Goal: Complete application form

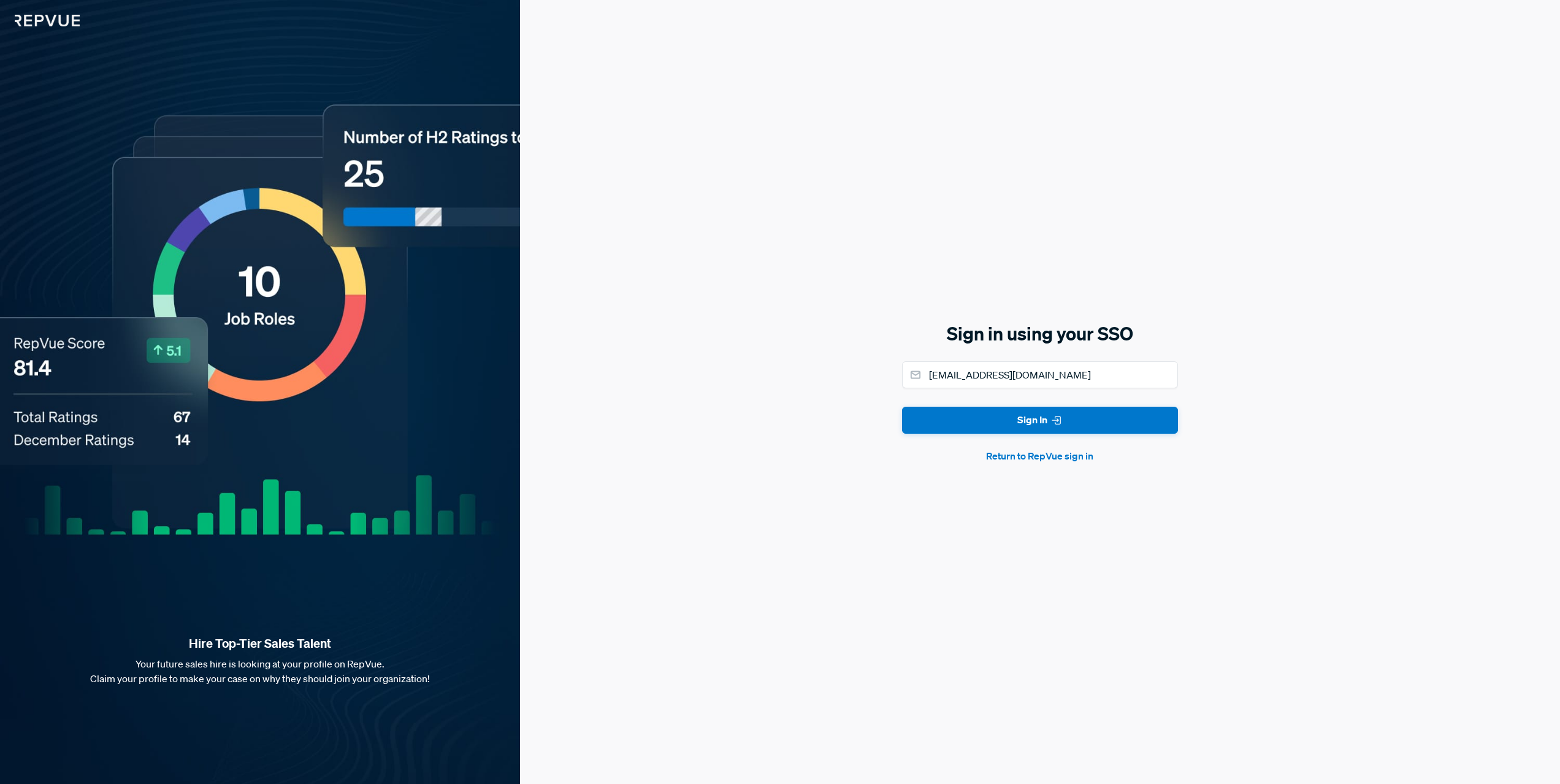
click at [903, 407] on button "Sign In" at bounding box center [1040, 421] width 276 height 28
click at [958, 422] on form "momeara@linkedin.com Sign In Return to RepVue sign in" at bounding box center [1040, 412] width 276 height 103
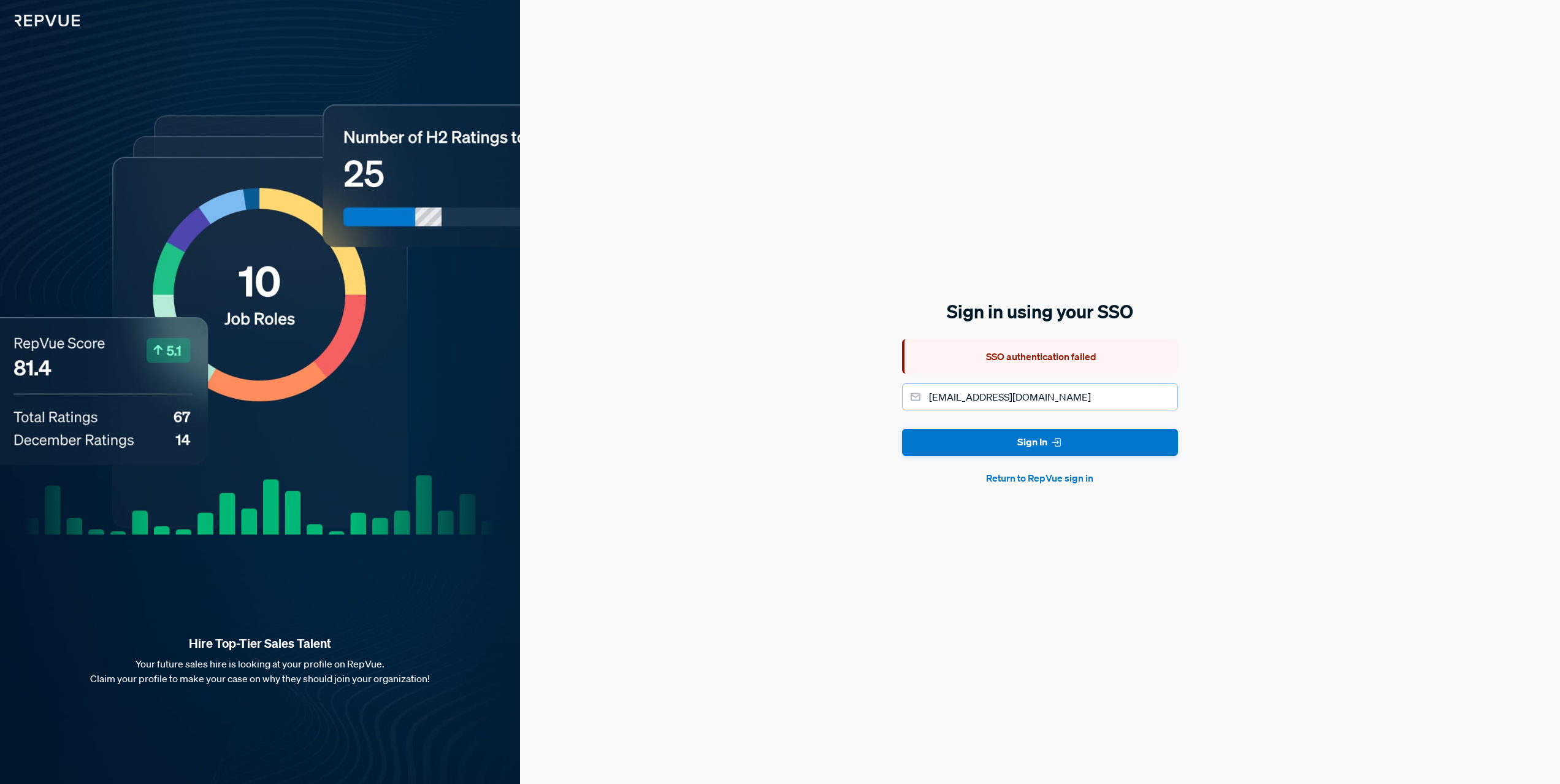
click at [1050, 395] on input "[EMAIL_ADDRESS][DOMAIN_NAME]" at bounding box center [1040, 396] width 276 height 27
type input "momeara@linkedin.biz"
click at [903, 429] on button "Sign In" at bounding box center [1040, 443] width 276 height 28
click at [1026, 441] on button "Sign In" at bounding box center [1040, 443] width 276 height 28
click at [1020, 475] on button "Return to RepVue sign in" at bounding box center [1040, 478] width 276 height 15
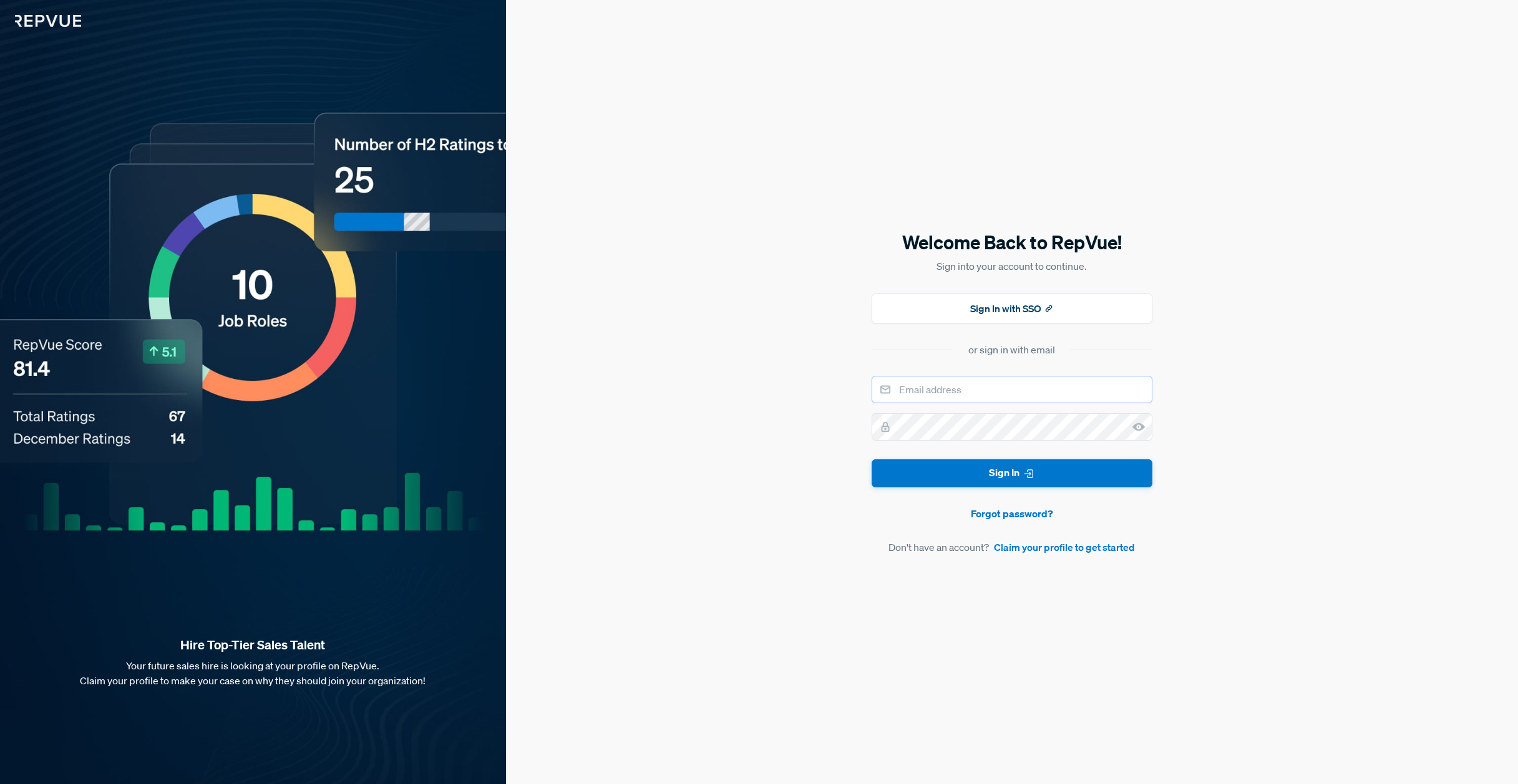
click at [940, 395] on input "email" at bounding box center [1011, 389] width 280 height 27
click at [1042, 551] on link "Claim your profile to get started" at bounding box center [1064, 547] width 141 height 15
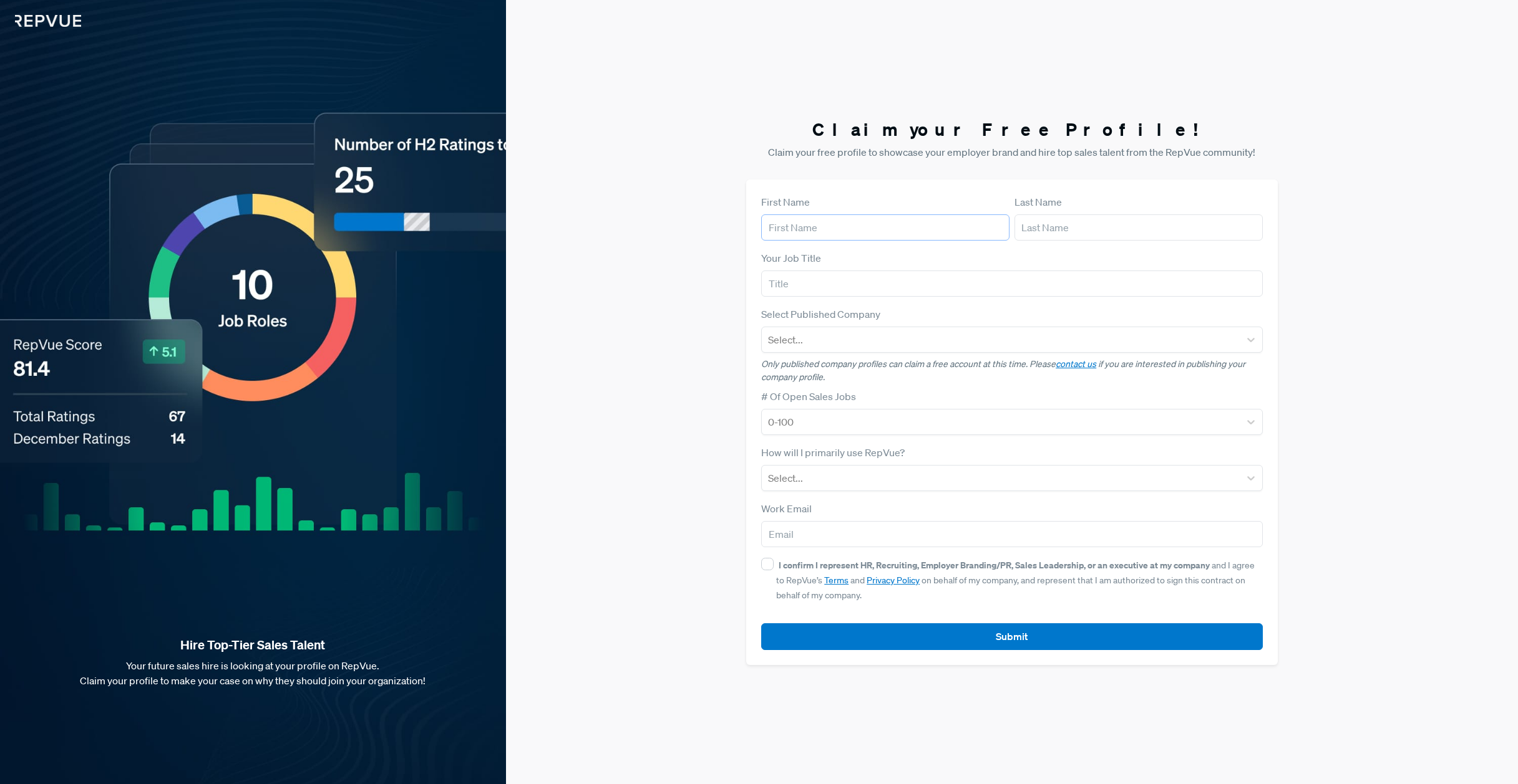
click at [823, 228] on input "text" at bounding box center [885, 227] width 248 height 26
type input "[PERSON_NAME]"
type input "[EMAIL_ADDRESS][DOMAIN_NAME]"
click at [961, 212] on article "First Name [PERSON_NAME] Last Name [PERSON_NAME]" at bounding box center [1011, 217] width 501 height 46
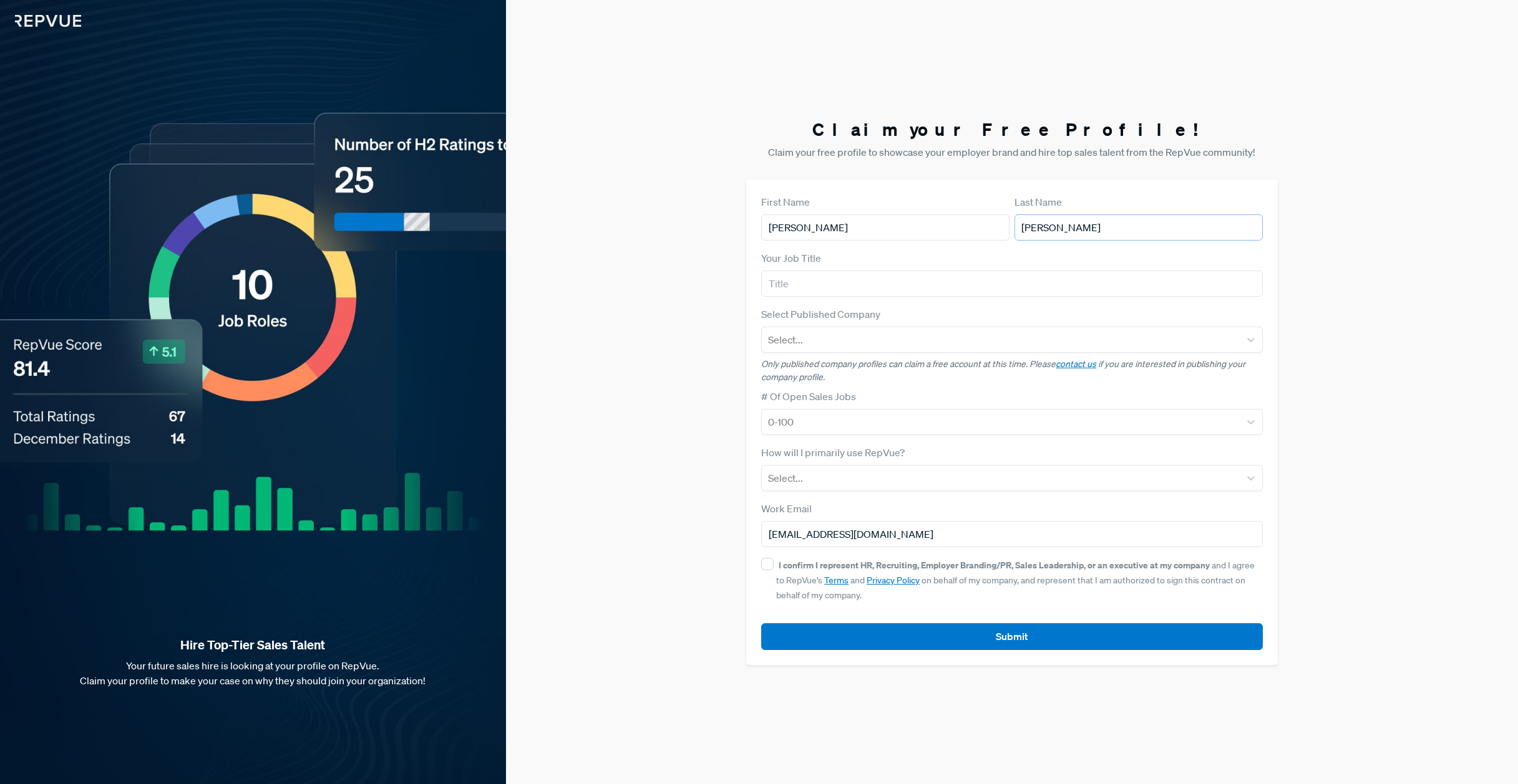
type input "[PERSON_NAME]"
click at [865, 286] on input "text" at bounding box center [1011, 284] width 501 height 26
type input "Talent Acquisition Manager"
click at [867, 341] on div at bounding box center [1000, 339] width 466 height 18
type input "LinkedIn"
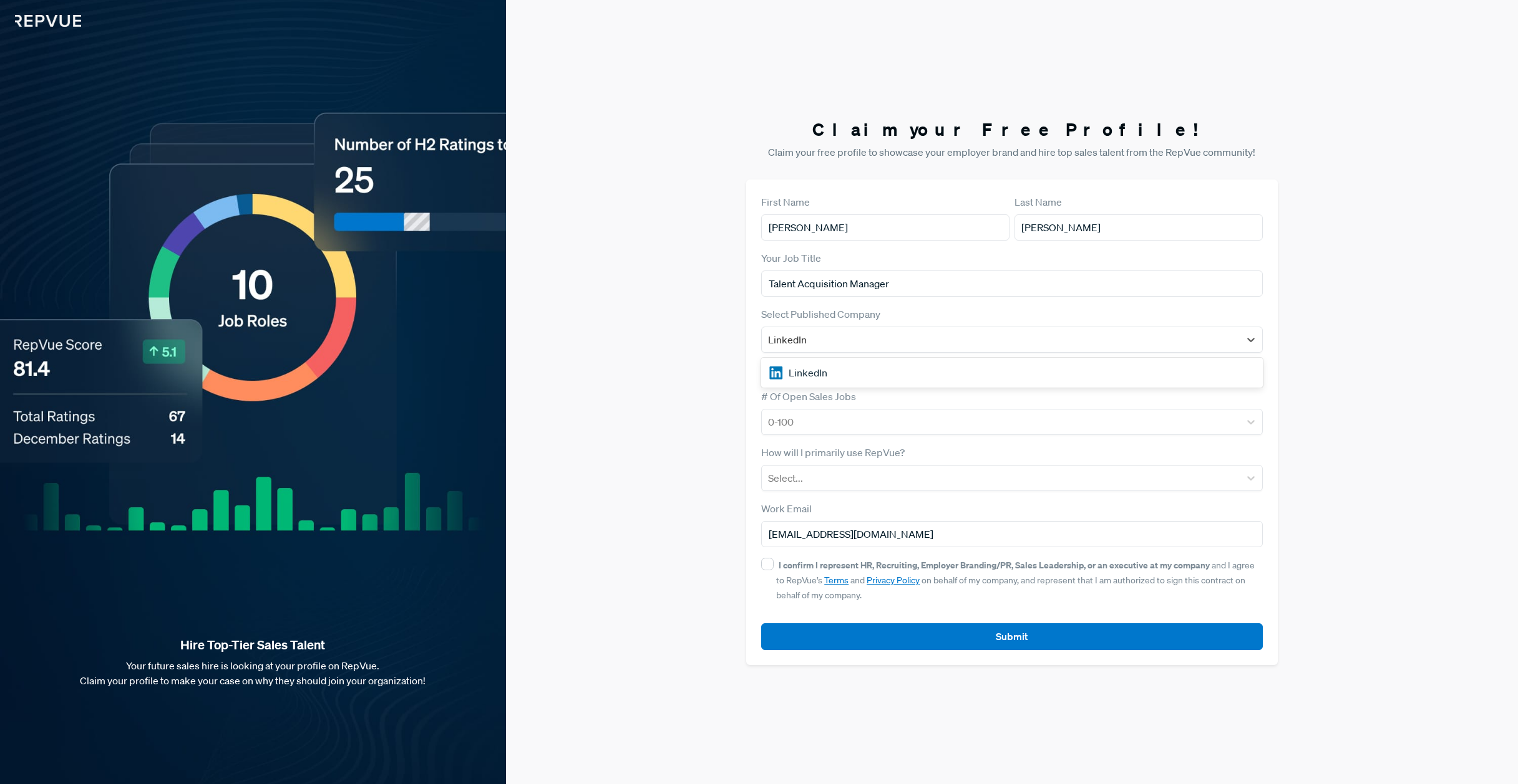
click at [832, 369] on div "LinkedIn" at bounding box center [1011, 372] width 501 height 25
click at [822, 424] on div at bounding box center [1000, 422] width 466 height 18
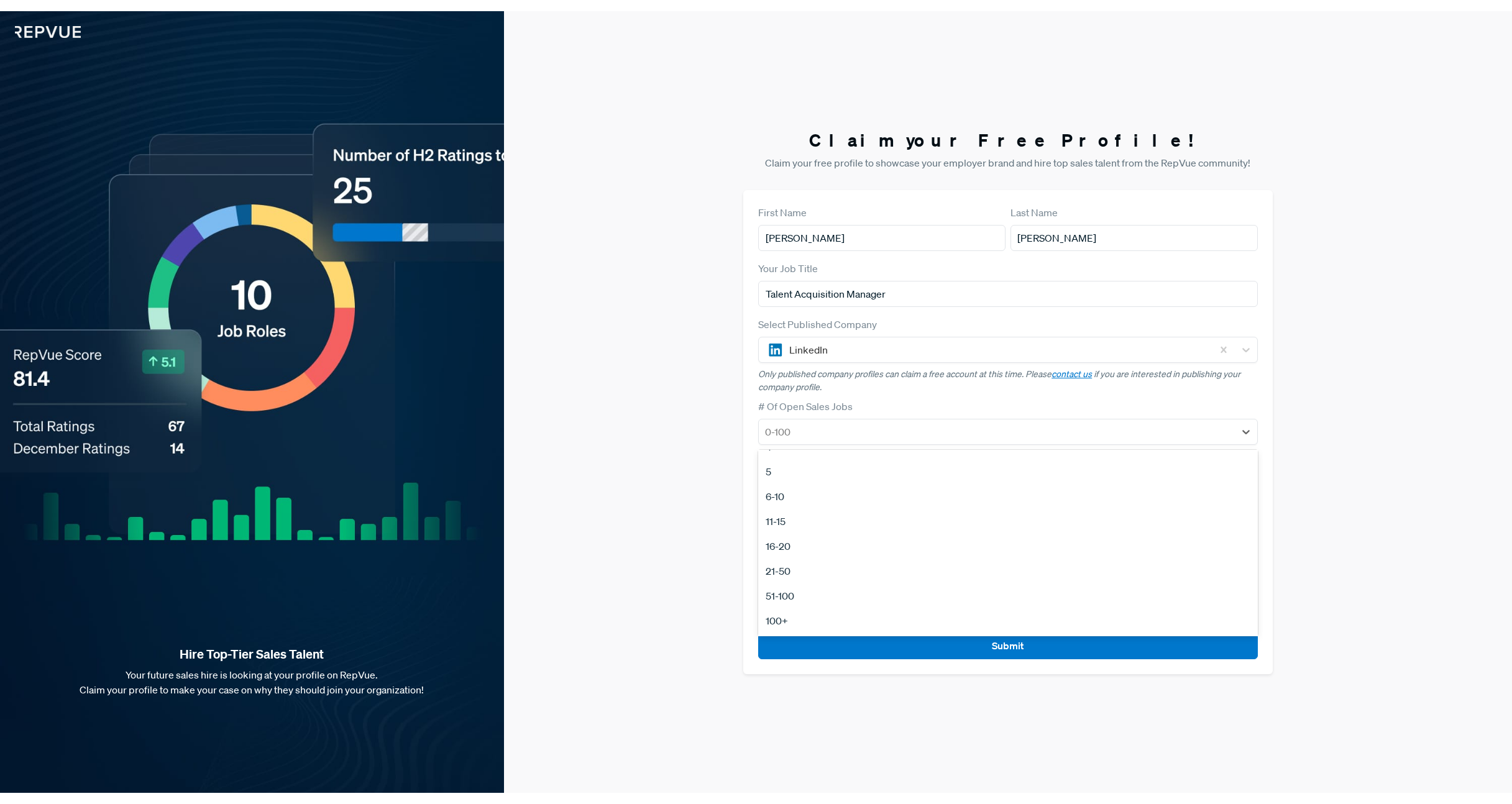
scroll to position [117, 0]
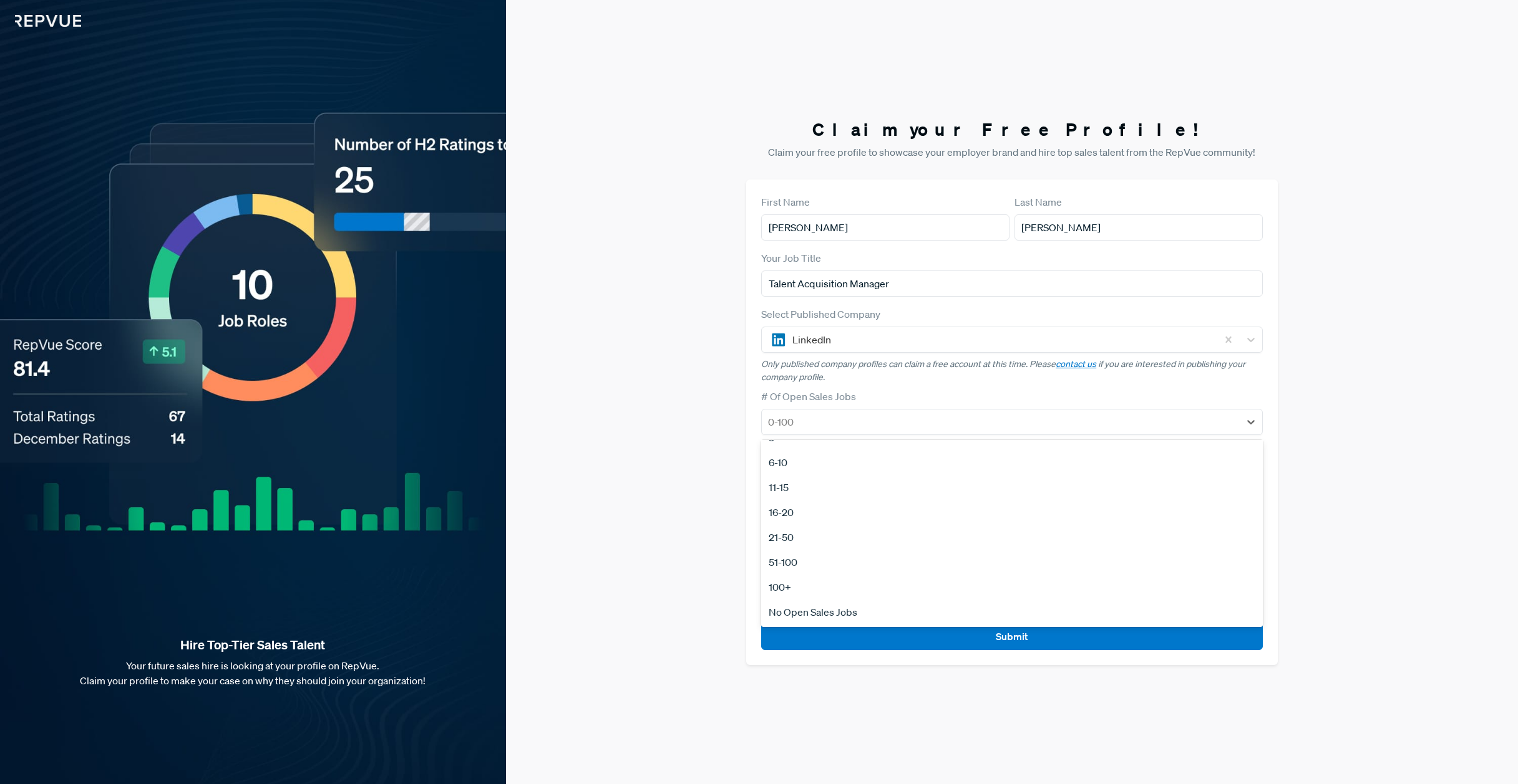
click at [784, 564] on div "51-100" at bounding box center [1011, 562] width 501 height 25
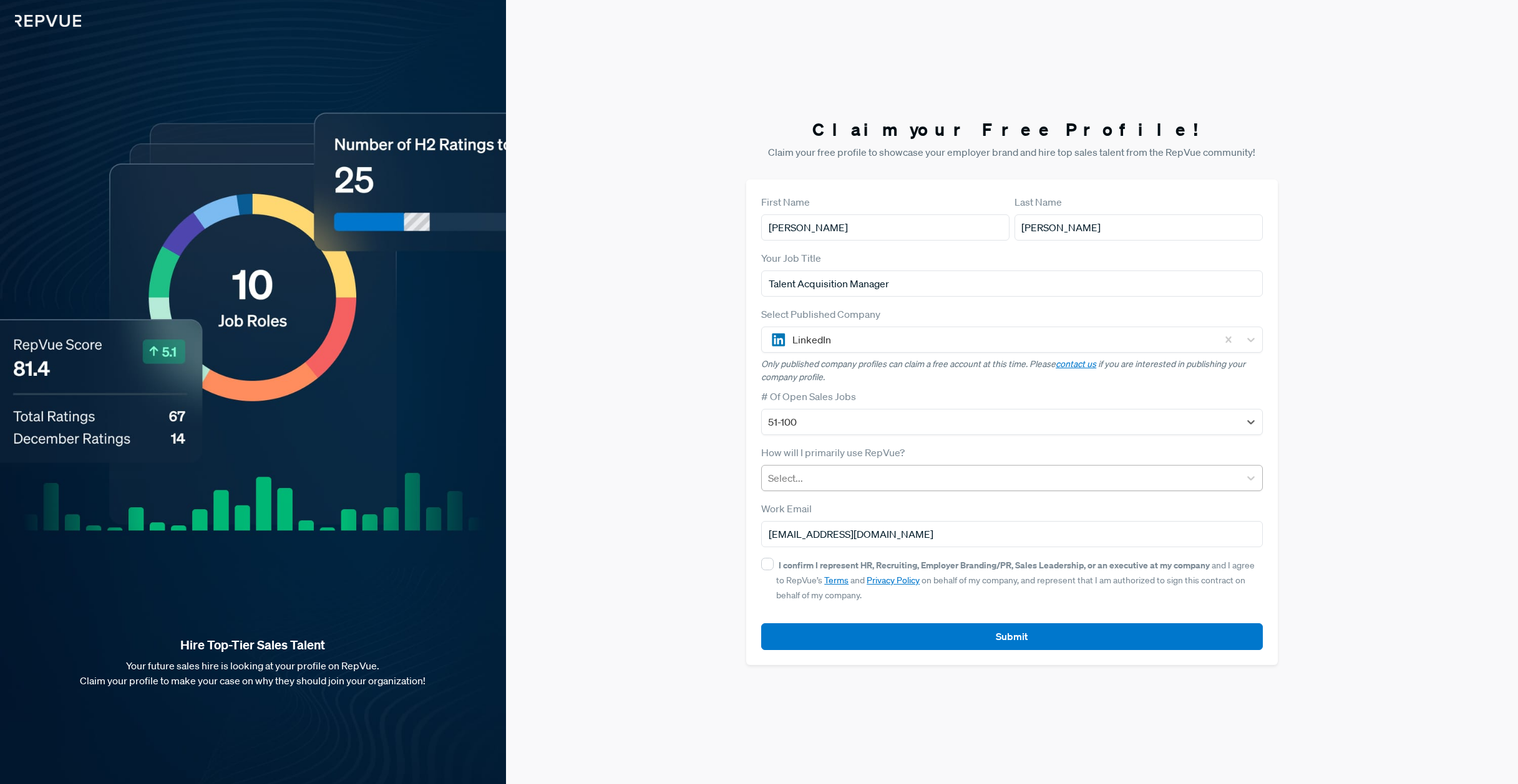
click at [807, 483] on div at bounding box center [1000, 478] width 466 height 18
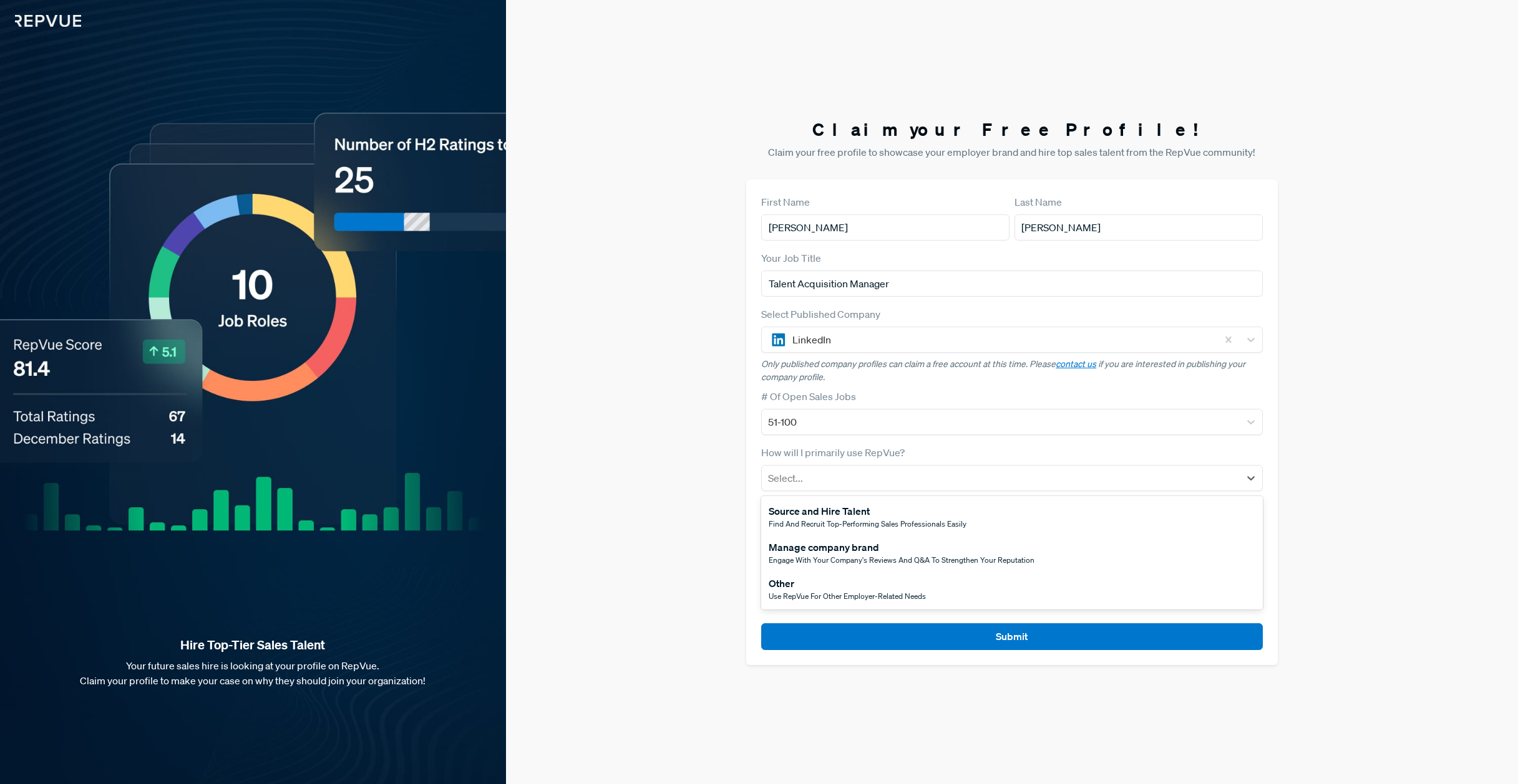
click at [930, 518] on div "Source and Hire Talent" at bounding box center [867, 511] width 198 height 15
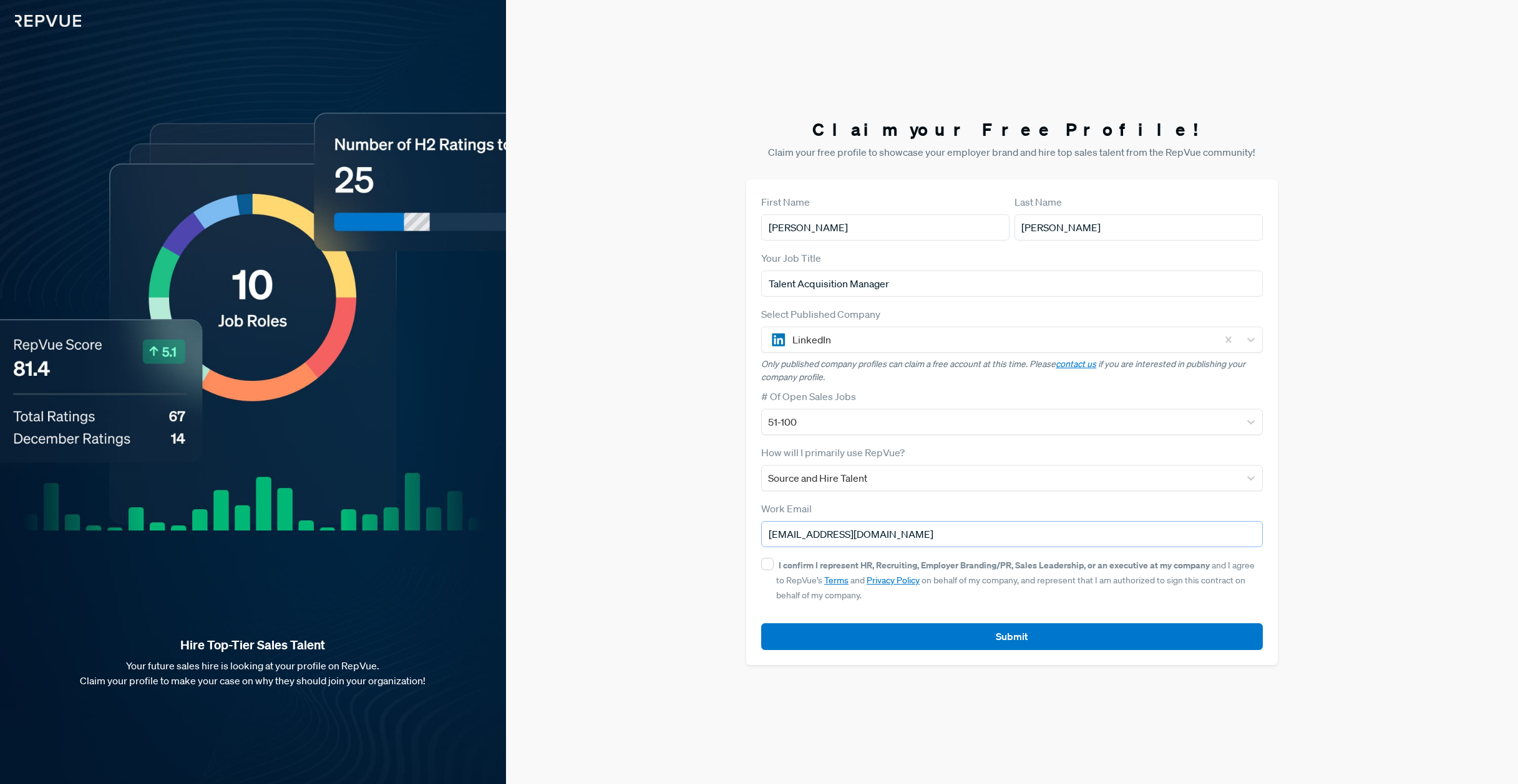
drag, startPoint x: 893, startPoint y: 534, endPoint x: 963, endPoint y: 528, distance: 70.3
click at [891, 534] on input "[EMAIL_ADDRESS][DOMAIN_NAME]" at bounding box center [1011, 534] width 501 height 26
drag, startPoint x: 781, startPoint y: 532, endPoint x: 607, endPoint y: 527, distance: 174.1
click at [605, 527] on div "Claim your Free Profile! Claim your free profile to showcase your employer bran…" at bounding box center [1012, 392] width 1012 height 784
type input "[EMAIL_ADDRESS][DOMAIN_NAME]"
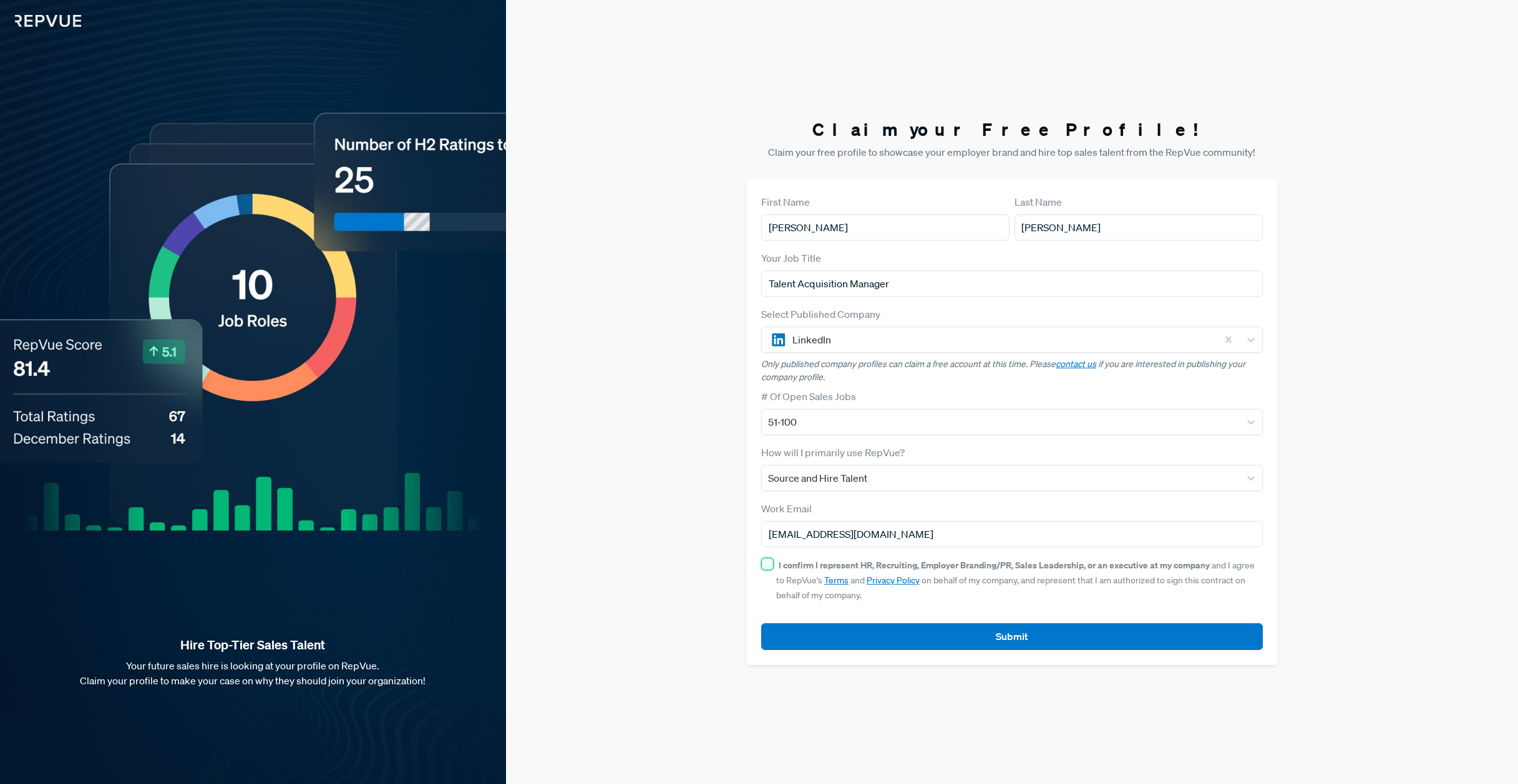
click at [764, 566] on input "I confirm I represent HR, Recruiting, Employer Branding/PR, Sales Leadership, o…" at bounding box center [767, 564] width 12 height 12
checkbox input "true"
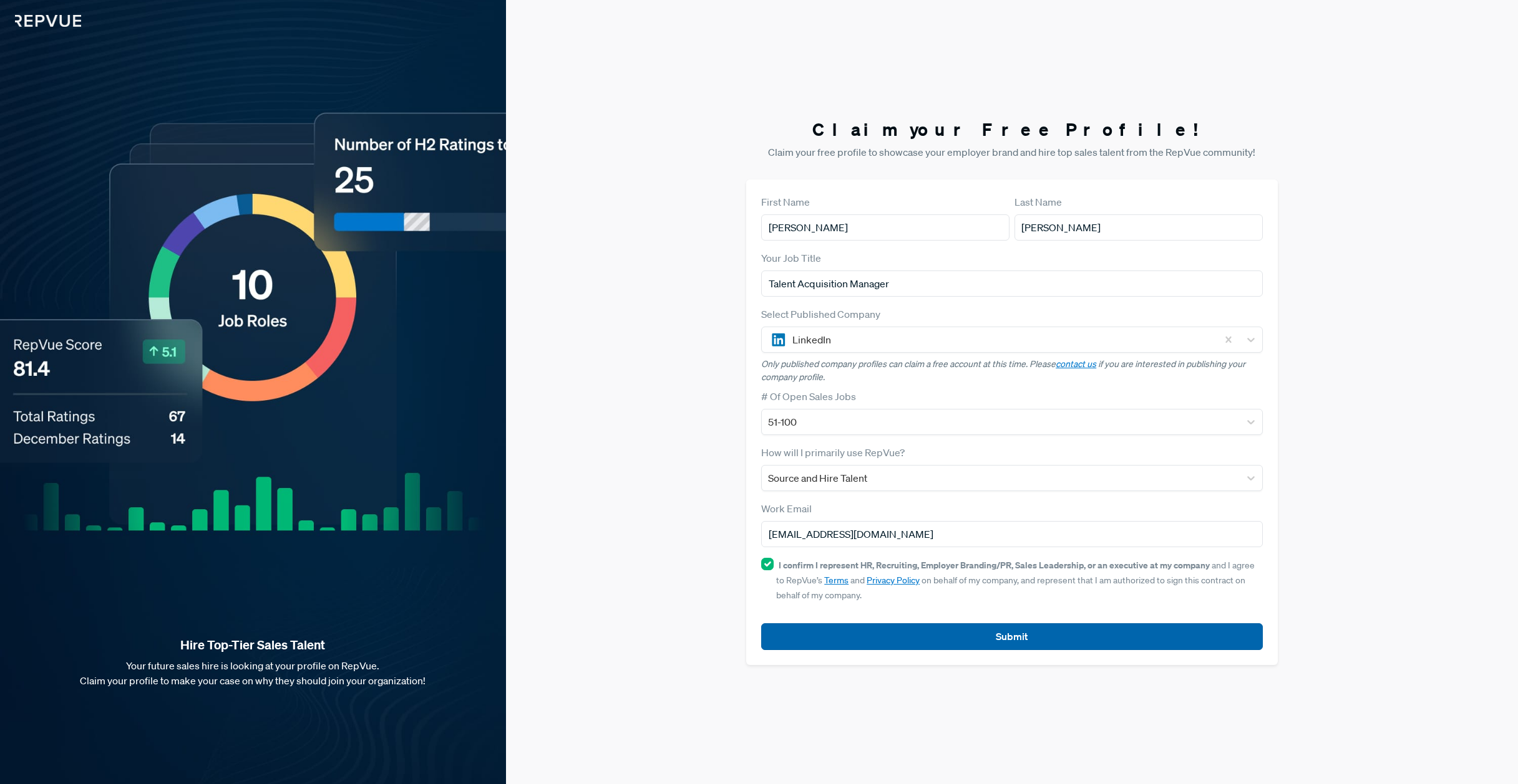
click at [847, 634] on button "Submit" at bounding box center [1011, 636] width 501 height 27
